Goal: Task Accomplishment & Management: Manage account settings

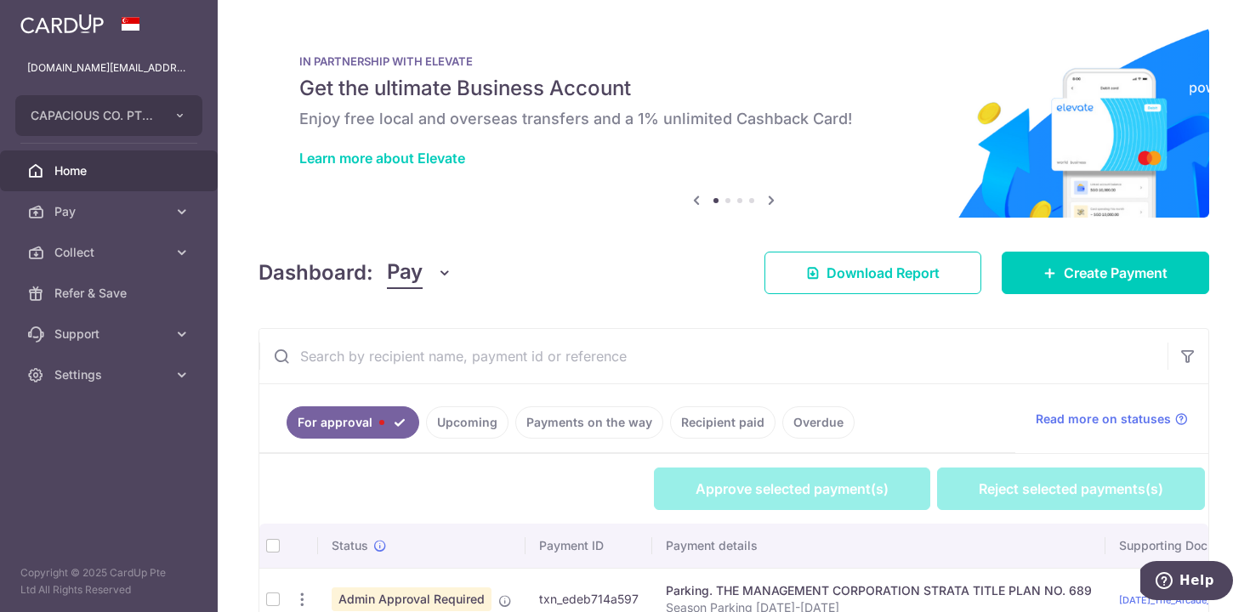
scroll to position [100, 0]
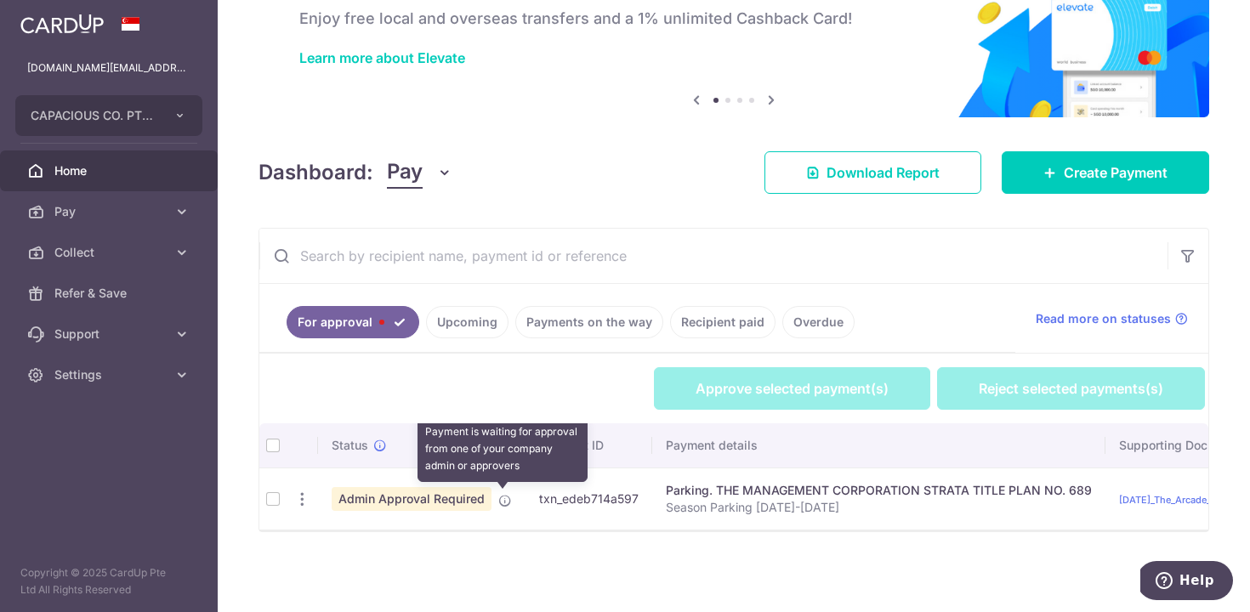
click at [502, 501] on icon at bounding box center [505, 501] width 14 height 14
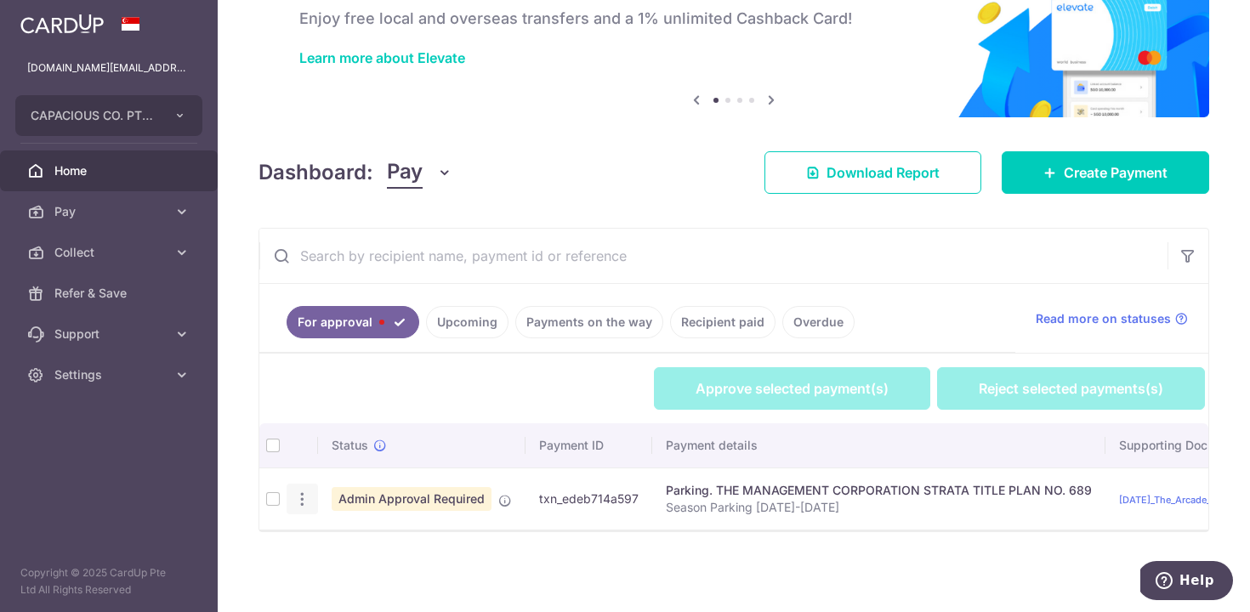
click at [300, 499] on icon "button" at bounding box center [302, 500] width 18 height 18
click at [329, 539] on link "Review Payment" at bounding box center [375, 546] width 177 height 43
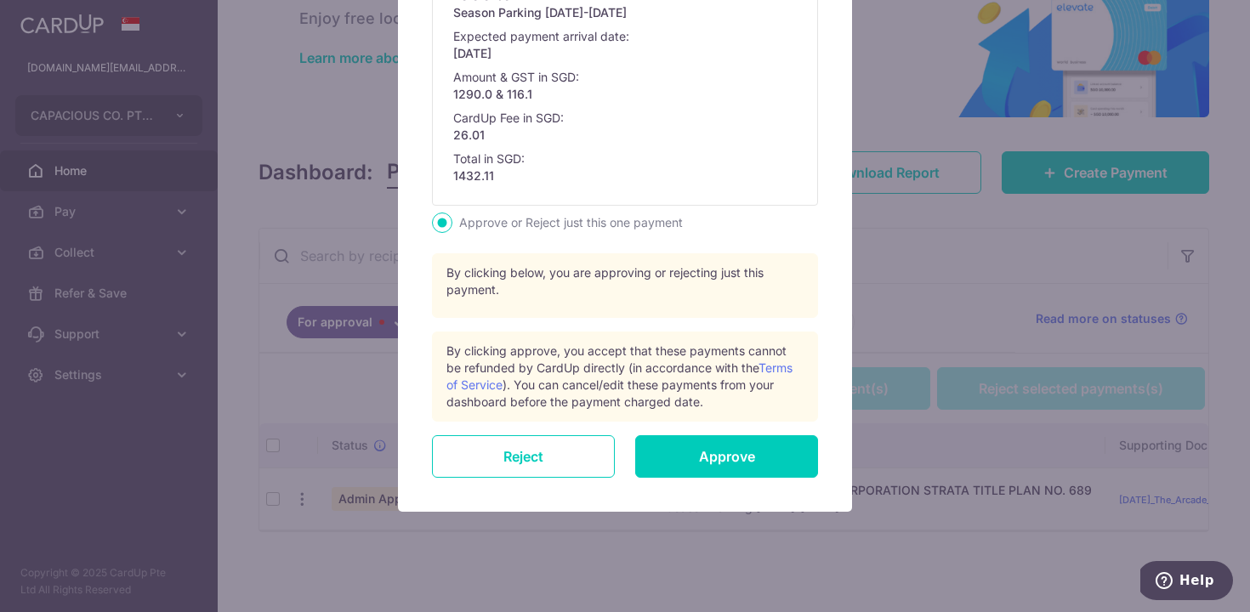
scroll to position [550, 0]
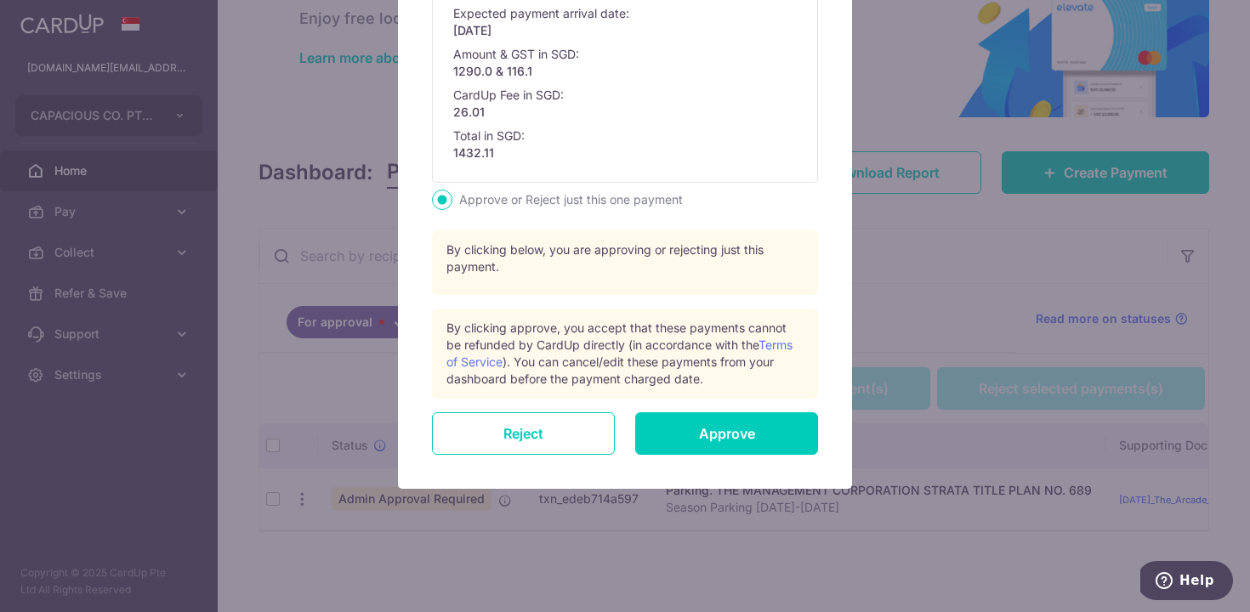
click at [737, 455] on div "Review Payment Recipient Bank Details Recipient country: Bank Name: DBS Bank Ac…" at bounding box center [625, 31] width 454 height 916
click at [724, 434] on input "Approve" at bounding box center [726, 433] width 183 height 43
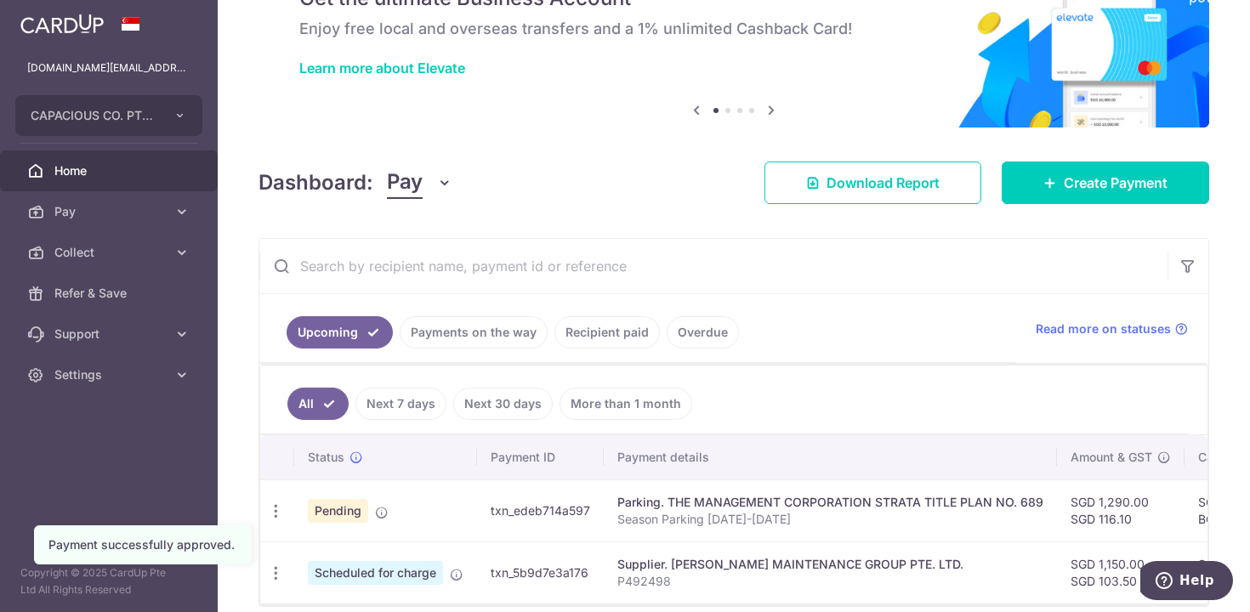
scroll to position [165, 0]
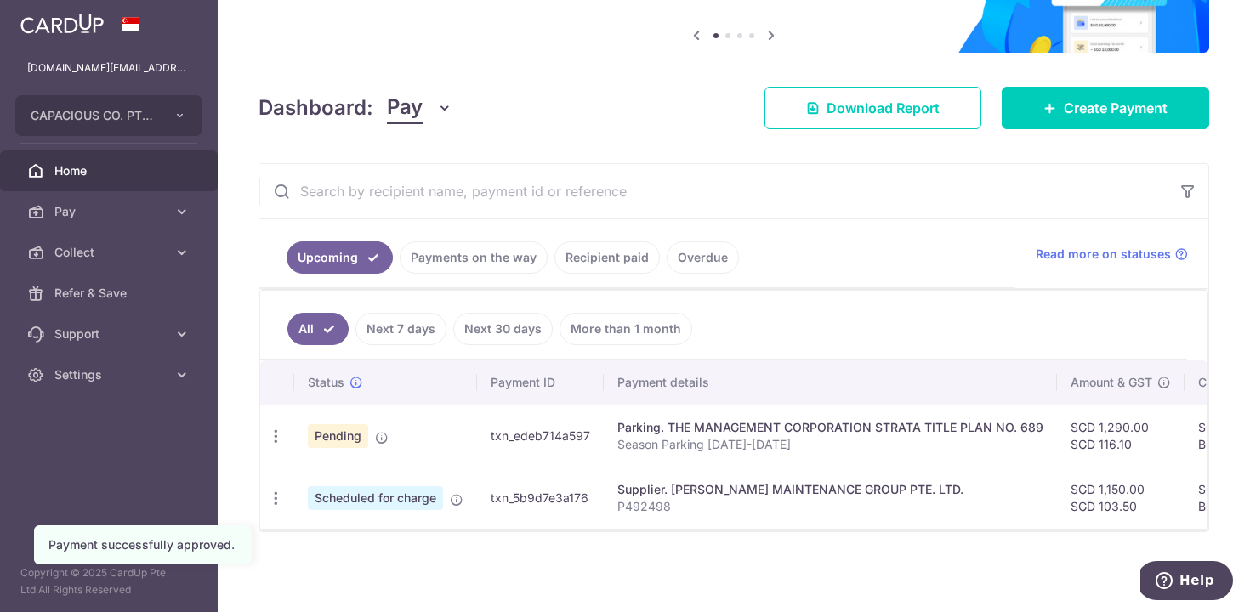
click at [738, 556] on div "× Pause Schedule Pause all future payments in this series Pause just this one p…" at bounding box center [734, 306] width 1032 height 612
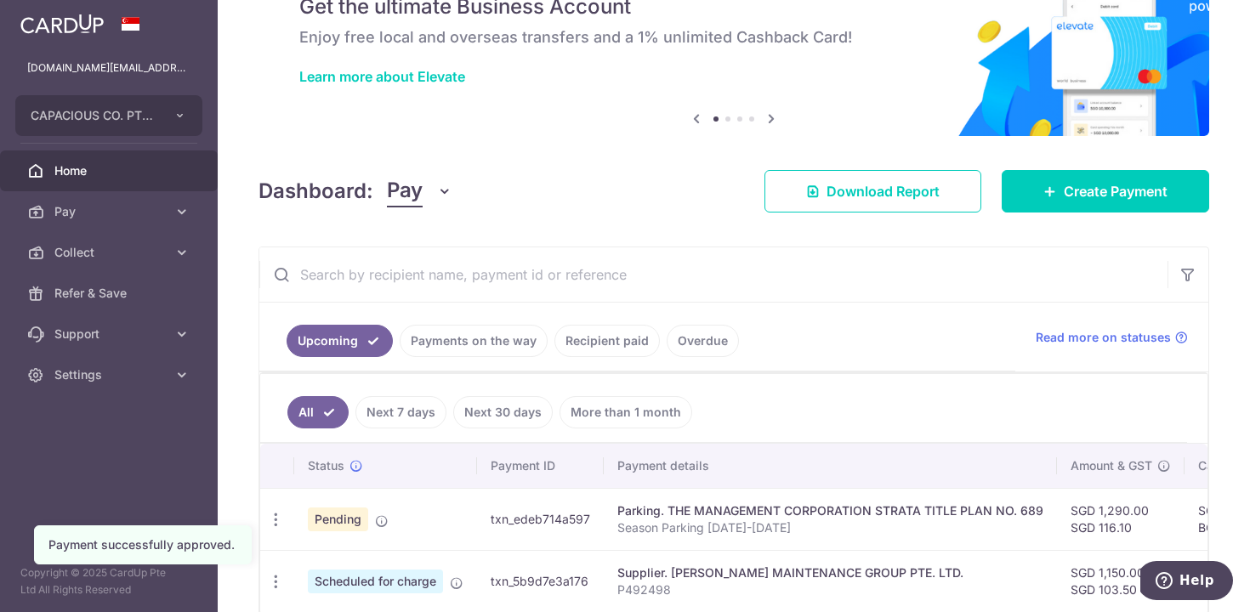
scroll to position [0, 0]
